Goal: Check status

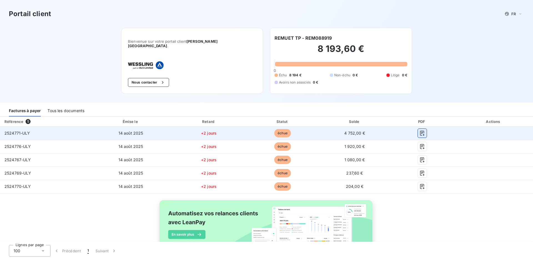
click at [420, 131] on icon "button" at bounding box center [422, 133] width 4 height 5
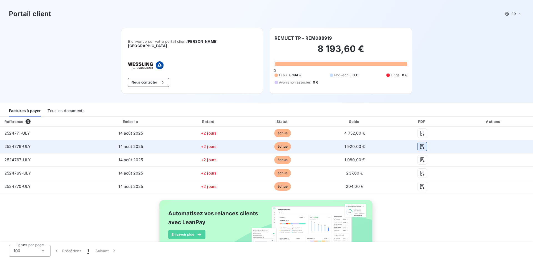
click at [420, 144] on icon "button" at bounding box center [422, 146] width 4 height 5
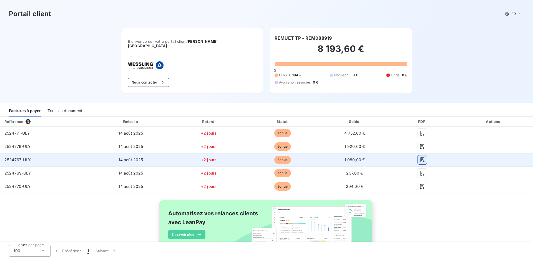
click at [419, 157] on icon "button" at bounding box center [422, 160] width 6 height 6
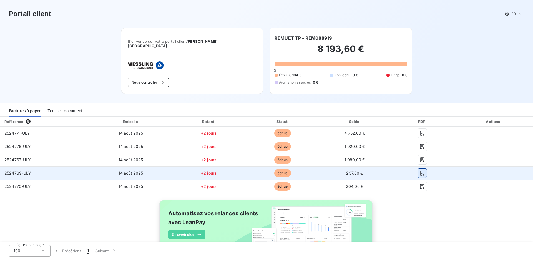
click at [420, 171] on icon "button" at bounding box center [422, 173] width 4 height 5
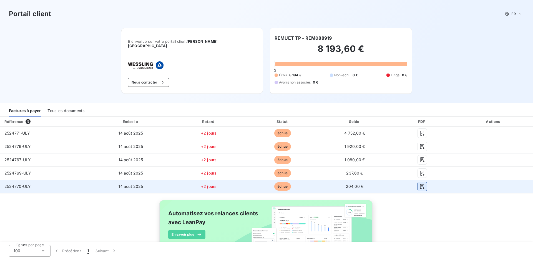
click at [420, 184] on icon "button" at bounding box center [422, 186] width 4 height 5
